Goal: Task Accomplishment & Management: Use online tool/utility

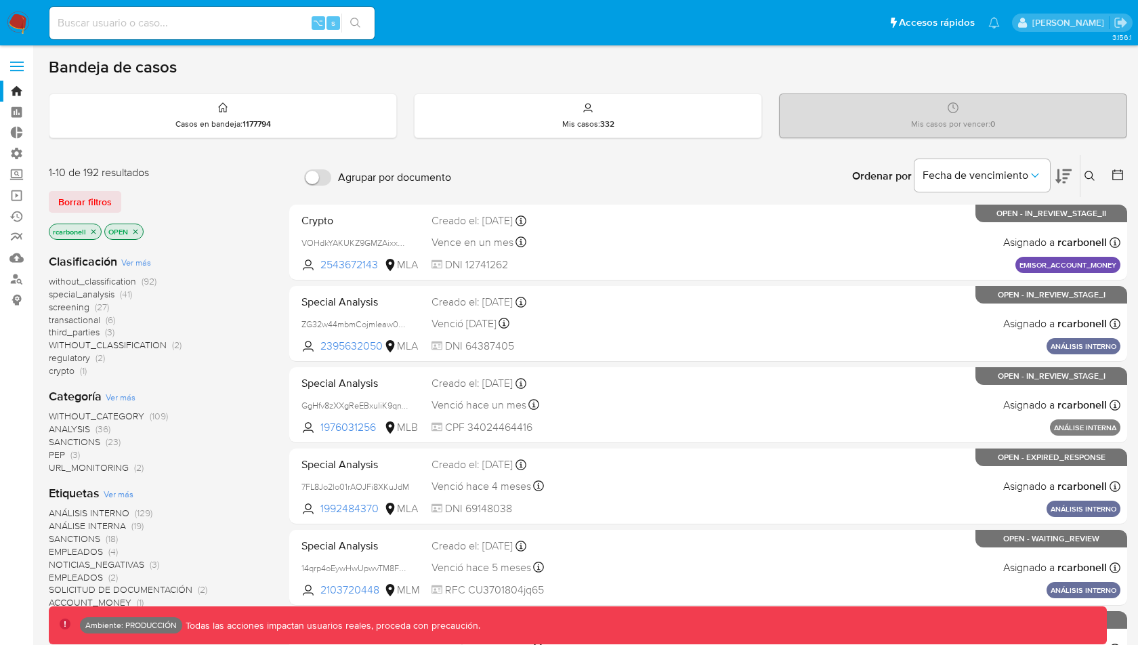
click at [230, 34] on div "⌥ s" at bounding box center [211, 23] width 325 height 33
click at [198, 24] on input at bounding box center [211, 23] width 325 height 18
paste input "jPMLeSFTzXIRPDp9iJPhlr53"
type input "jPMLeSFTzXIRPDp9iJPhlr53"
click at [347, 23] on button "search-icon" at bounding box center [356, 23] width 28 height 19
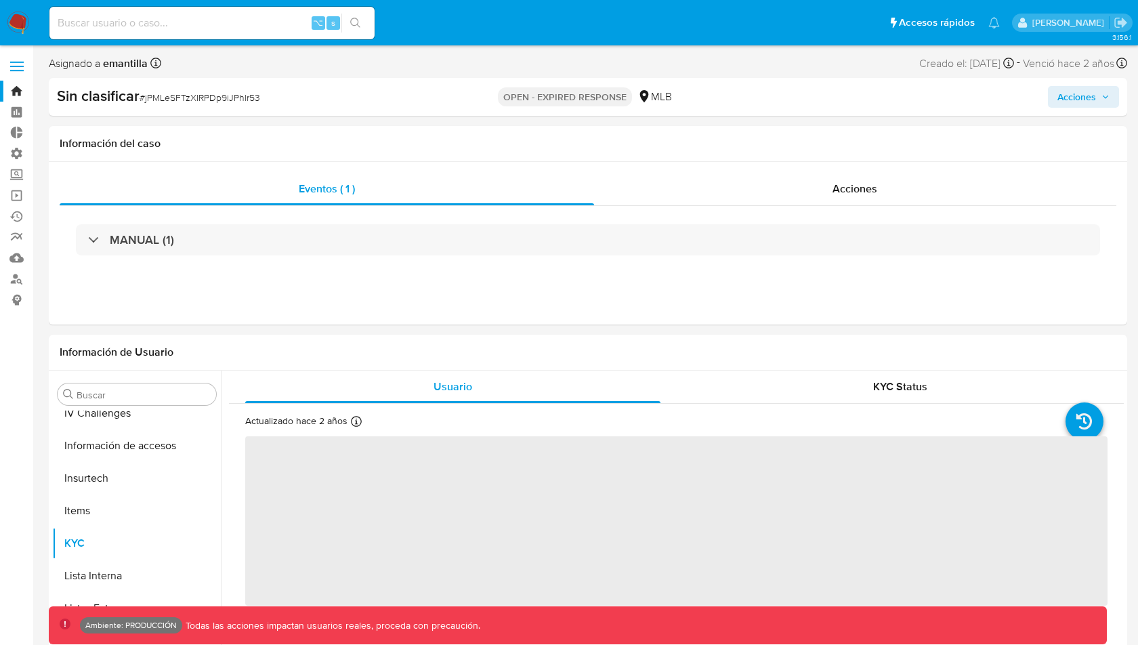
scroll to position [604, 0]
click at [875, 183] on span "Acciones" at bounding box center [855, 189] width 45 height 16
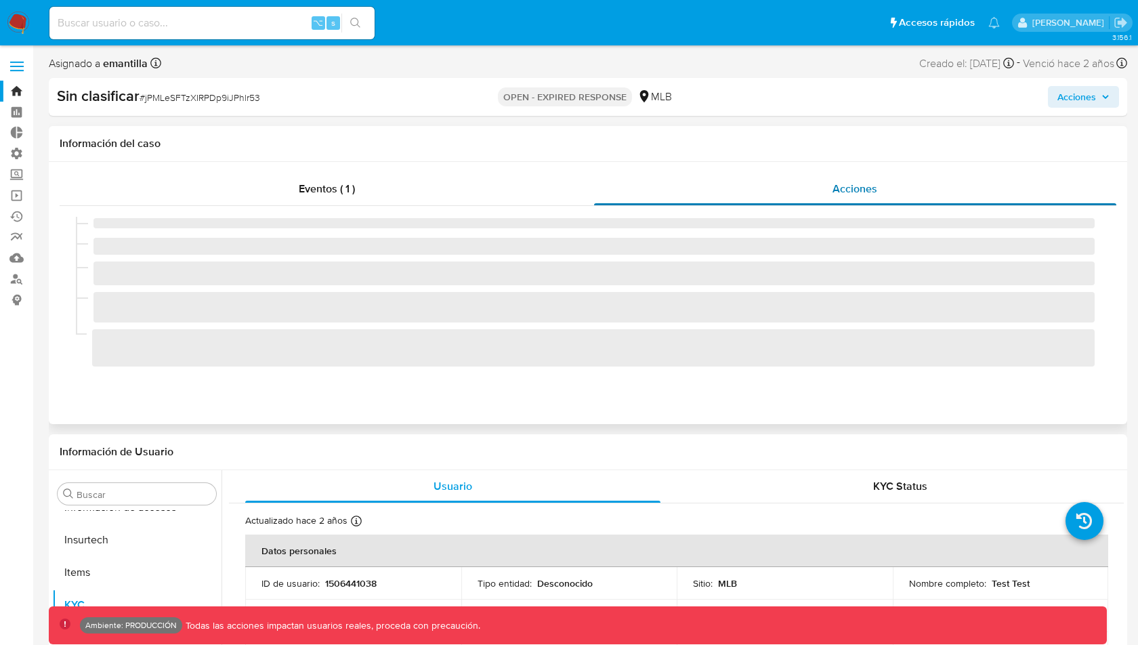
select select "10"
